Goal: Transaction & Acquisition: Obtain resource

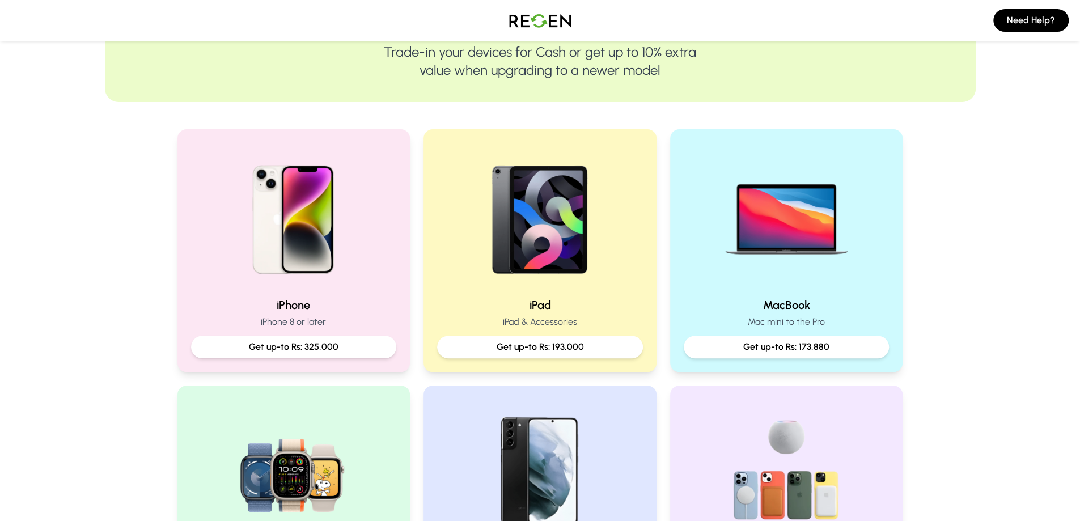
scroll to position [170, 0]
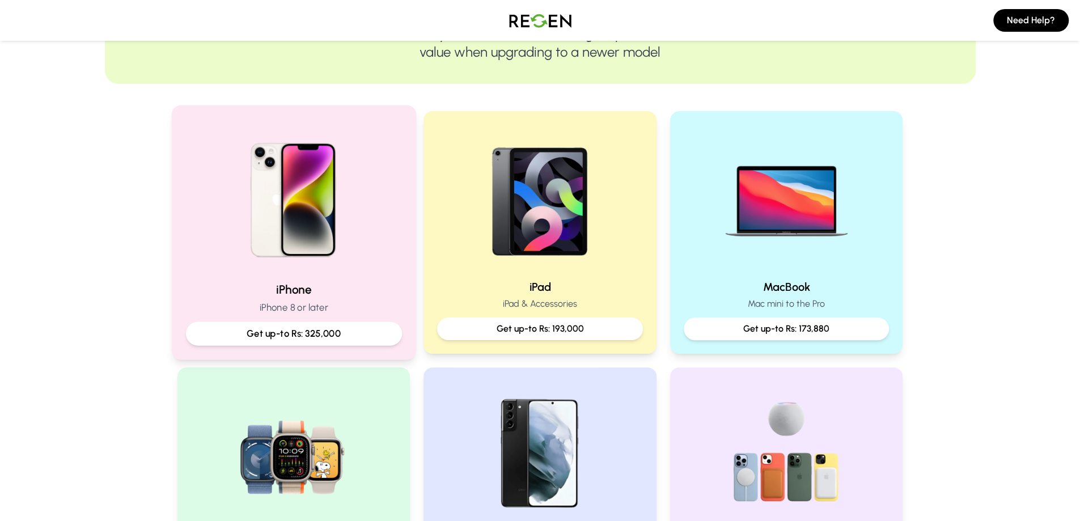
click at [331, 336] on p "Get up-to Rs: 325,000" at bounding box center [293, 333] width 197 height 14
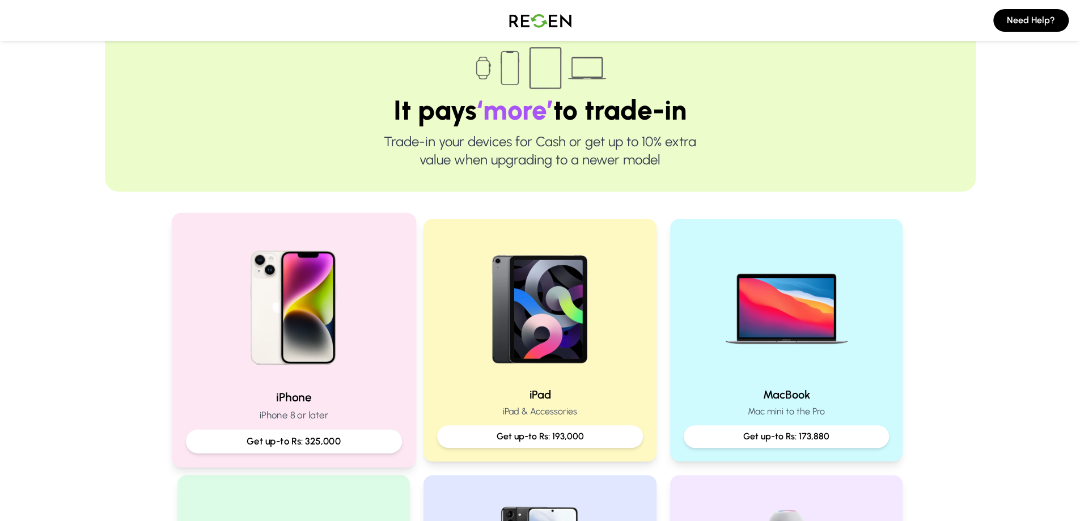
scroll to position [113, 0]
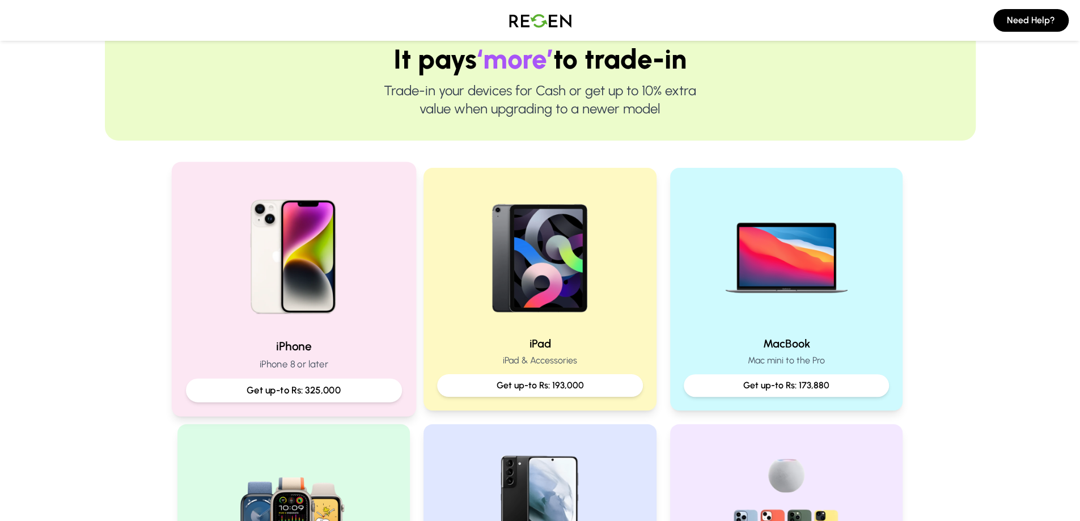
click at [277, 389] on p "Get up-to Rs: 325,000" at bounding box center [293, 390] width 197 height 14
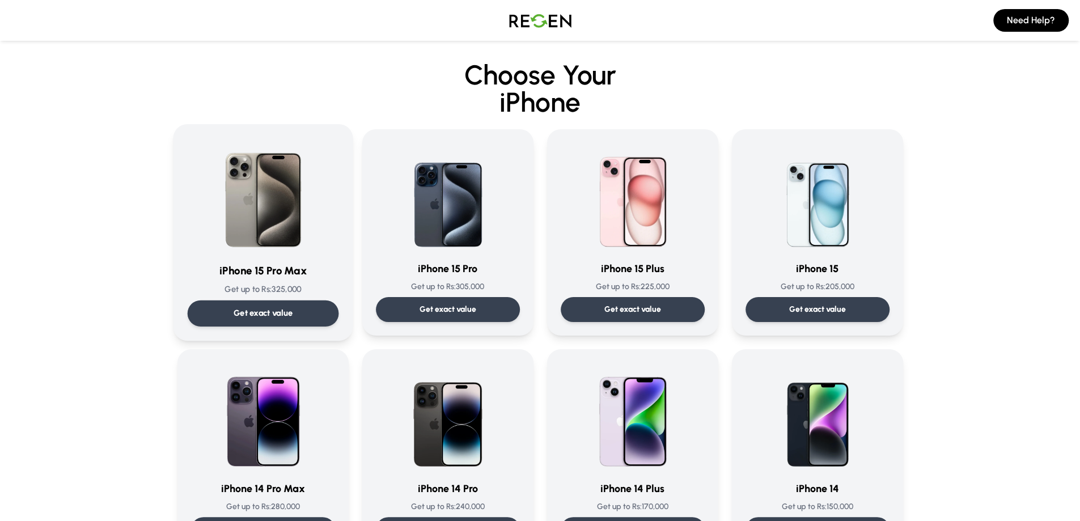
click at [326, 303] on div "Get exact value" at bounding box center [262, 313] width 151 height 26
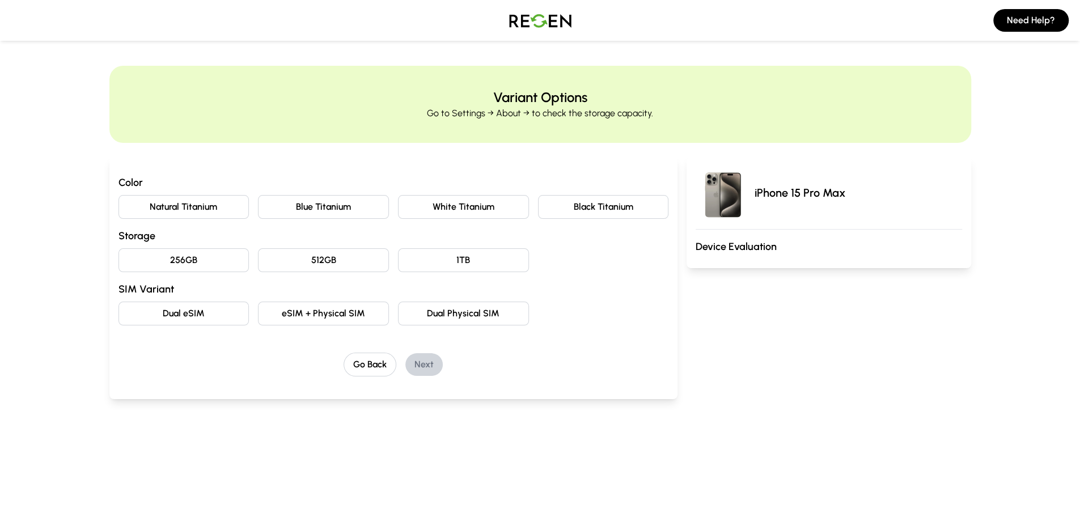
click at [195, 211] on button "Natural Titanium" at bounding box center [183, 207] width 131 height 24
click at [191, 262] on button "256GB" at bounding box center [183, 260] width 131 height 24
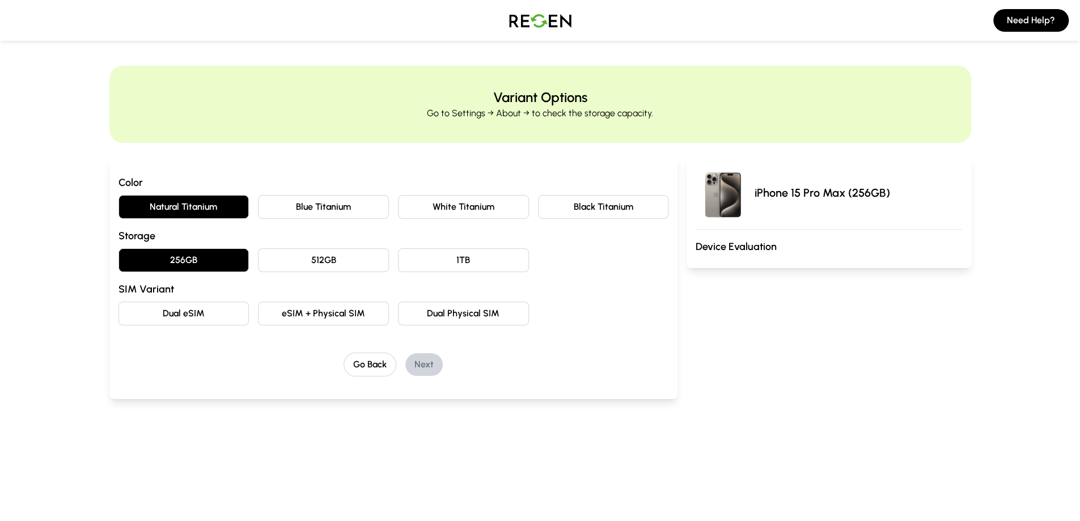
click at [235, 317] on button "Dual eSIM" at bounding box center [183, 313] width 131 height 24
click at [356, 321] on button "eSIM + Physical SIM" at bounding box center [323, 313] width 131 height 24
click at [426, 367] on button "Next" at bounding box center [423, 364] width 37 height 23
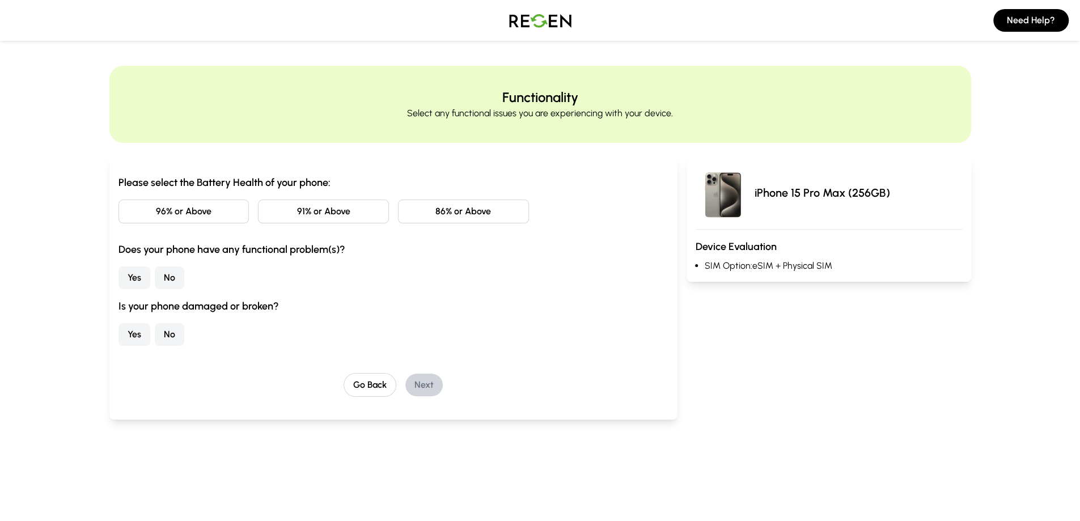
click at [203, 210] on button "96% or Above" at bounding box center [183, 211] width 131 height 24
click at [162, 276] on button "No" at bounding box center [169, 277] width 29 height 23
click at [162, 332] on button "No" at bounding box center [169, 334] width 29 height 23
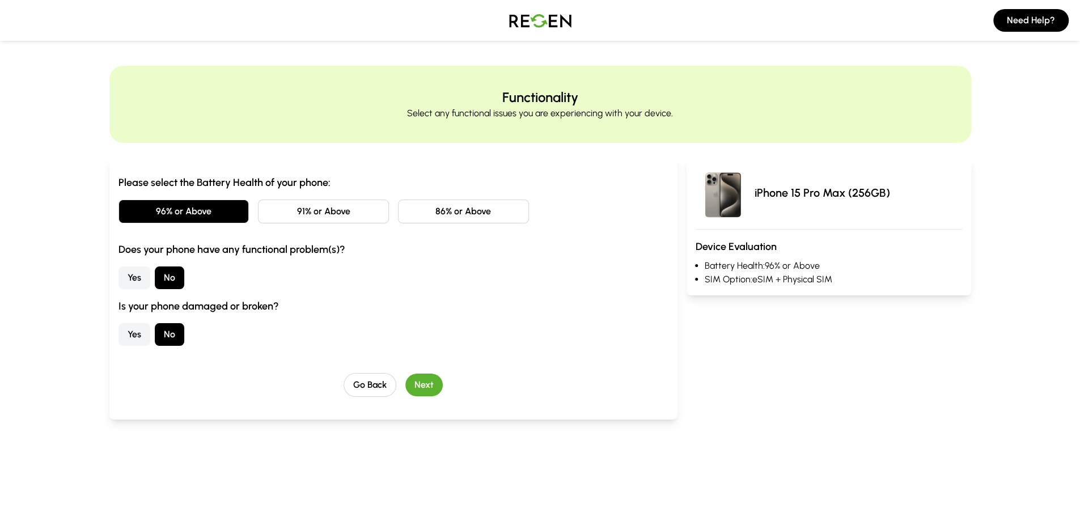
click at [419, 390] on button "Next" at bounding box center [423, 384] width 37 height 23
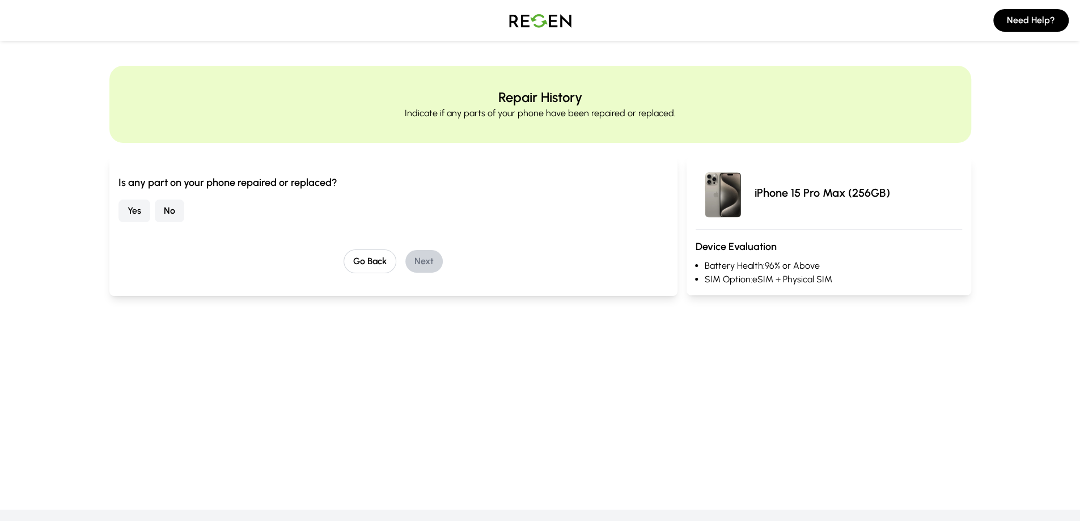
click at [162, 210] on button "No" at bounding box center [169, 210] width 29 height 23
click at [414, 253] on button "Next" at bounding box center [423, 261] width 37 height 23
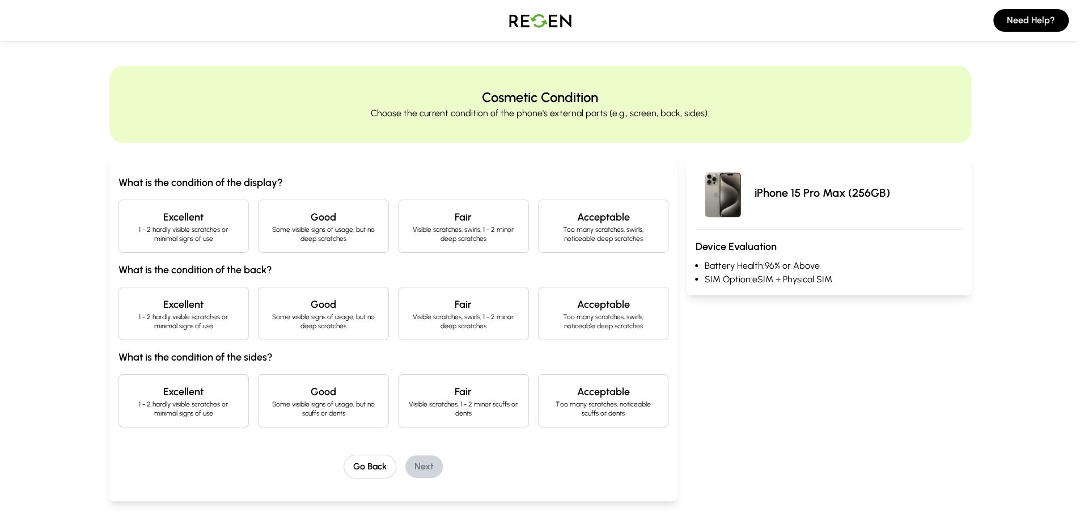
click at [143, 223] on h4 "Excellent" at bounding box center [184, 217] width 112 height 16
click at [214, 317] on p "1 - 2 hardly visible scratches or minimal signs of use" at bounding box center [184, 321] width 112 height 18
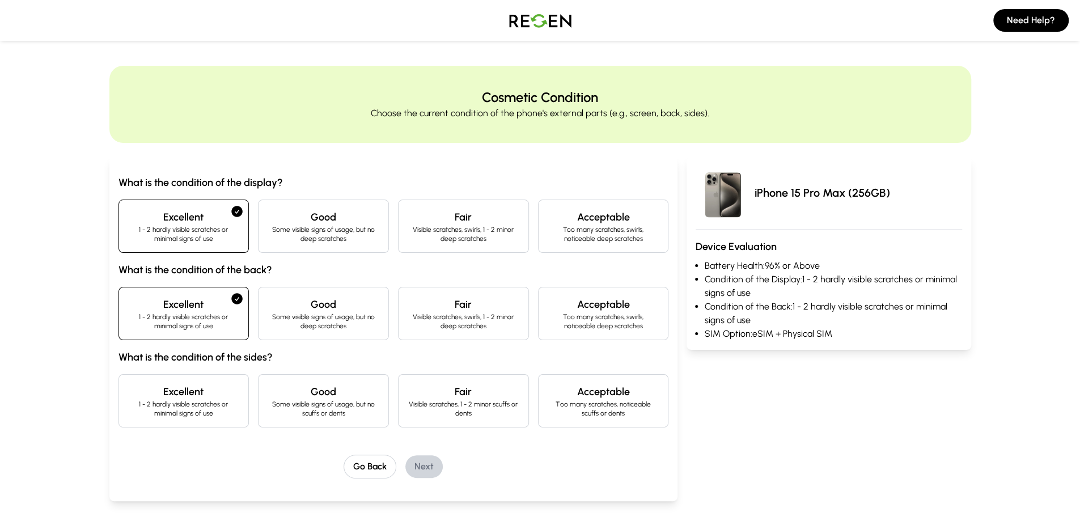
click at [214, 394] on h4 "Excellent" at bounding box center [184, 392] width 112 height 16
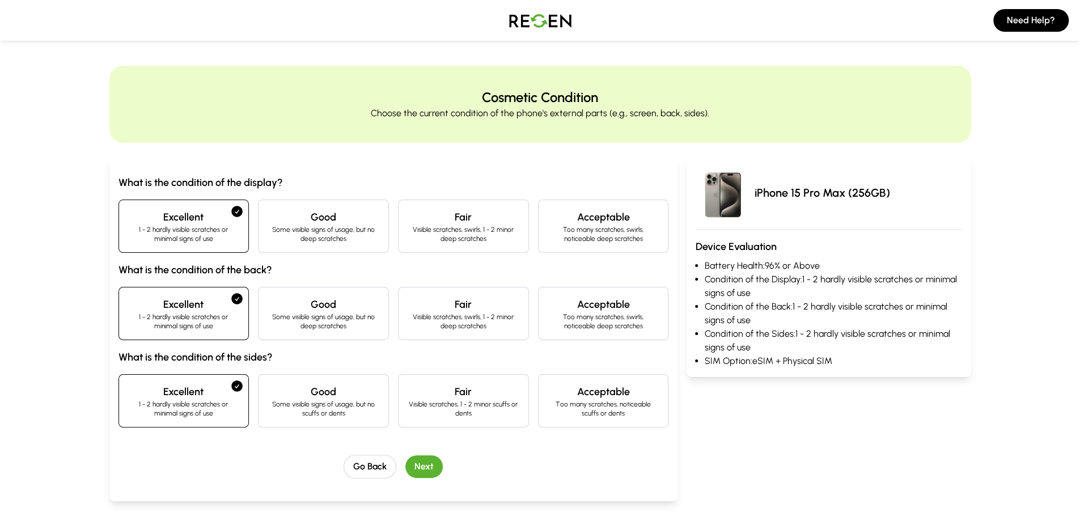
click at [428, 471] on button "Next" at bounding box center [423, 466] width 37 height 23
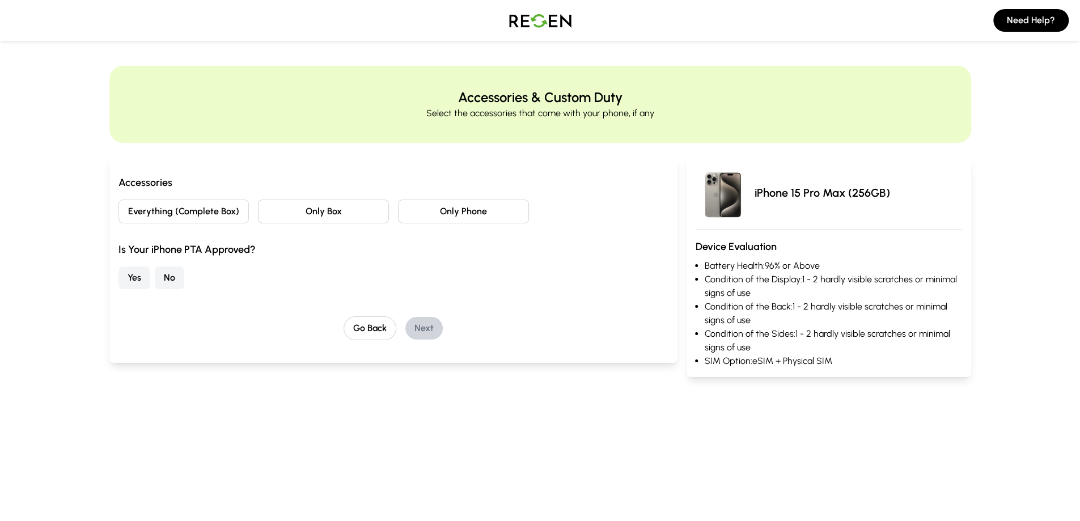
click at [177, 218] on button "Everything (Complete Box)" at bounding box center [183, 211] width 131 height 24
click at [131, 275] on button "Yes" at bounding box center [134, 277] width 32 height 23
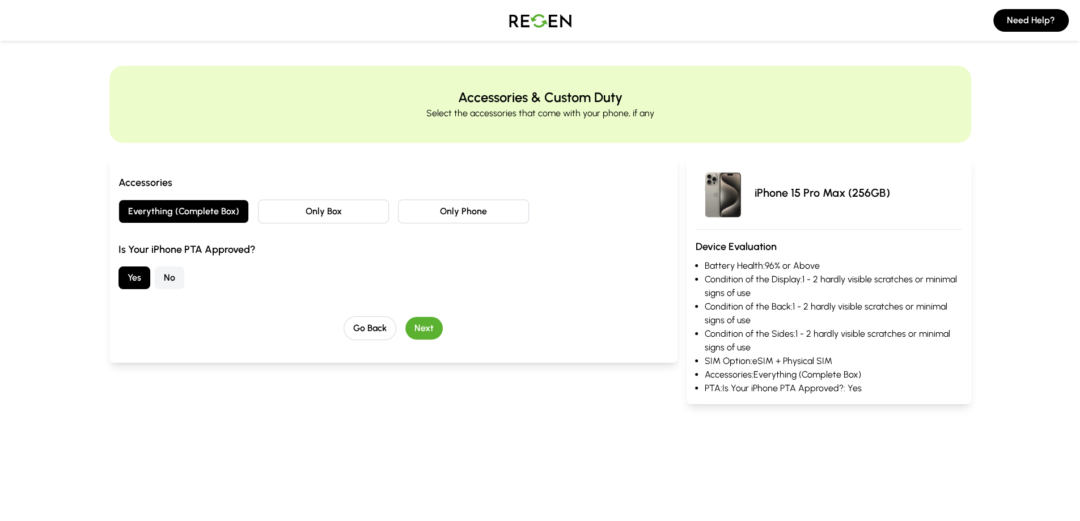
click at [437, 324] on button "Next" at bounding box center [423, 328] width 37 height 23
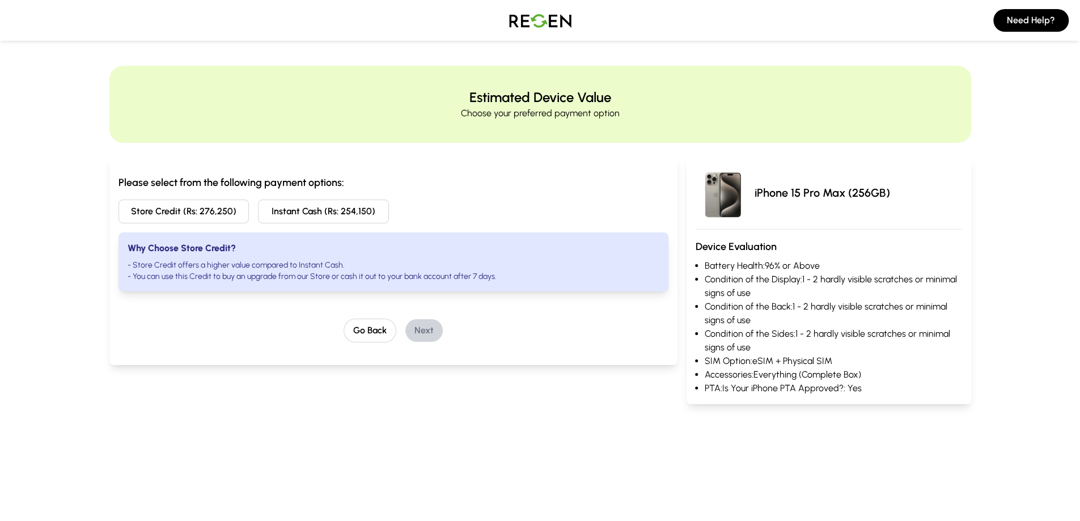
click at [154, 215] on button "Store Credit (Rs: 276,250)" at bounding box center [183, 211] width 131 height 24
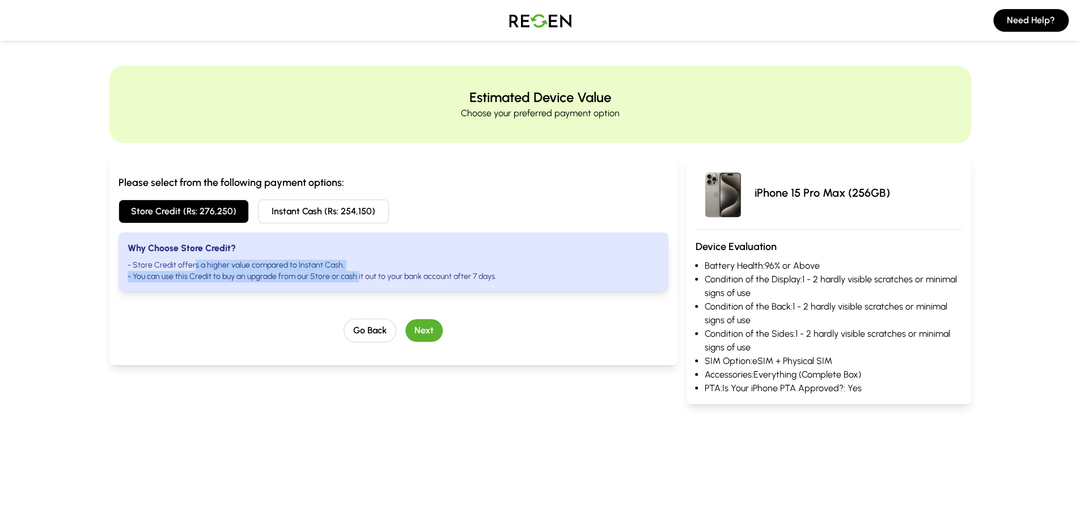
drag, startPoint x: 193, startPoint y: 266, endPoint x: 359, endPoint y: 271, distance: 166.7
click at [359, 271] on ul "- Store Credit offers a higher value compared to Instant Cash. - You can use th…" at bounding box center [394, 271] width 532 height 23
click at [359, 271] on li "- You can use this Credit to buy an upgrade from our Store or cash it out to yo…" at bounding box center [394, 276] width 532 height 11
drag, startPoint x: 155, startPoint y: 282, endPoint x: 528, endPoint y: 280, distance: 373.5
click at [528, 280] on div "Why Choose Store Credit? - Store Credit offers a higher value compared to Insta…" at bounding box center [393, 261] width 550 height 59
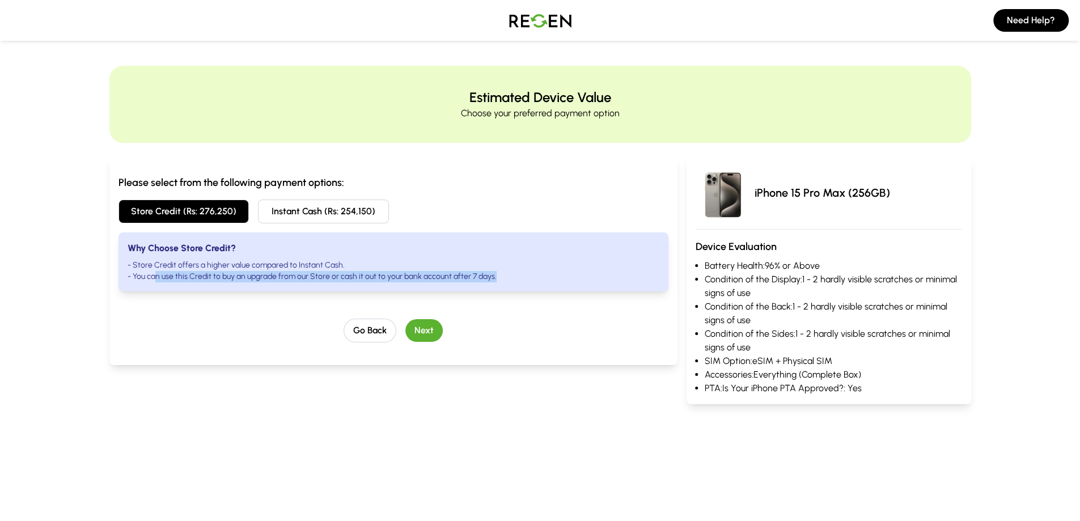
click at [503, 282] on li "- You can use this Credit to buy an upgrade from our Store or cash it out to yo…" at bounding box center [394, 276] width 532 height 11
click at [458, 273] on li "- You can use this Credit to buy an upgrade from our Store or cash it out to yo…" at bounding box center [394, 276] width 532 height 11
click at [355, 218] on button "Instant Cash (Rs: 254,150)" at bounding box center [323, 211] width 131 height 24
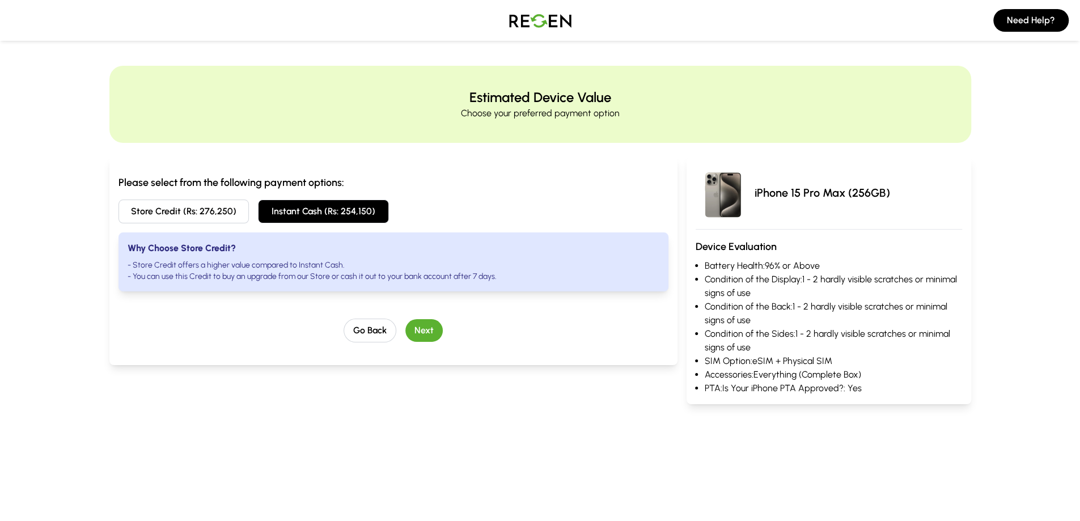
click at [425, 332] on button "Next" at bounding box center [423, 330] width 37 height 23
